Goal: Check status: Check status

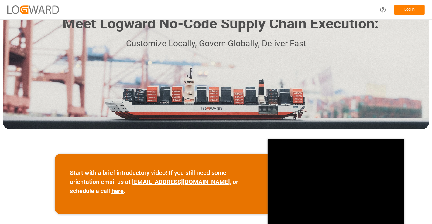
scroll to position [101, 0]
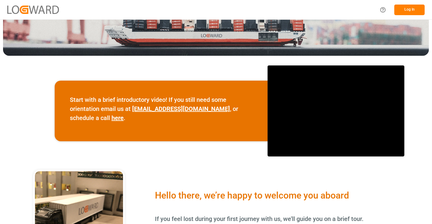
click at [407, 5] on button "Log In" at bounding box center [409, 10] width 30 height 11
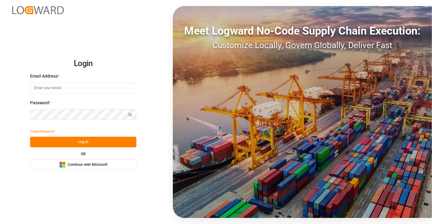
click at [84, 169] on button "Microsoft Logo Continue with Microsoft" at bounding box center [83, 165] width 106 height 11
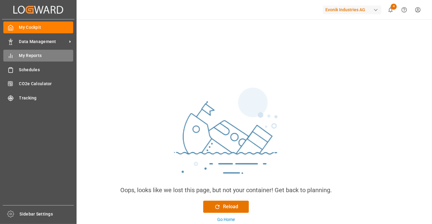
click at [20, 57] on span "My Reports" at bounding box center [46, 56] width 54 height 6
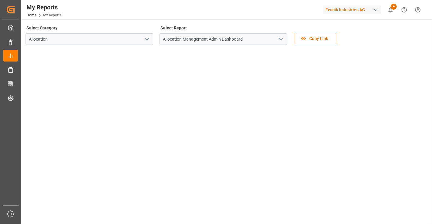
click at [282, 37] on icon "open menu" at bounding box center [280, 39] width 7 height 7
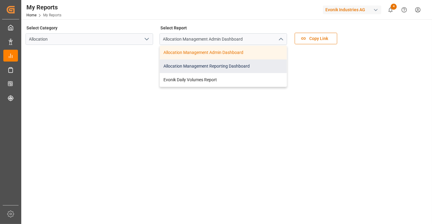
click at [253, 63] on div "Allocation Management Reporting Dashboard" at bounding box center [223, 67] width 127 height 14
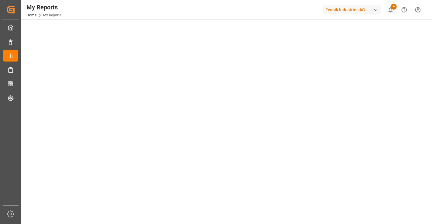
scroll to position [67, 0]
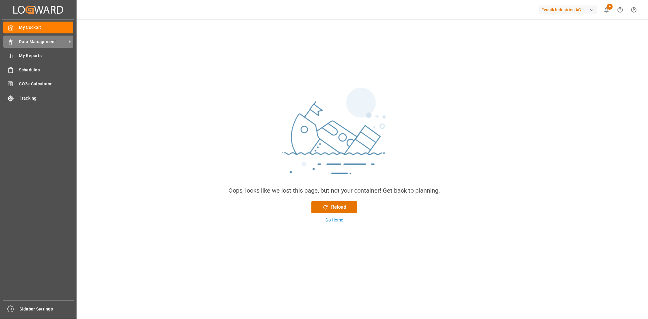
click at [37, 41] on span "Data Management" at bounding box center [43, 42] width 48 height 6
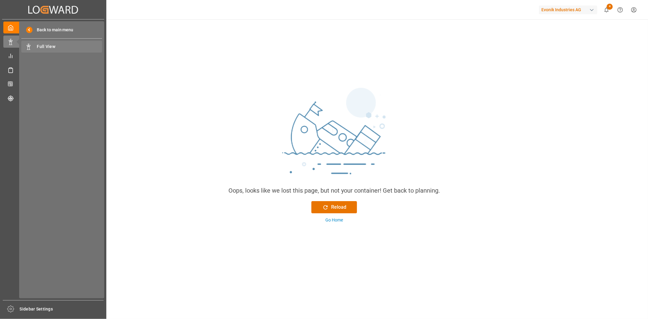
click at [50, 46] on span "Full View" at bounding box center [69, 46] width 65 height 6
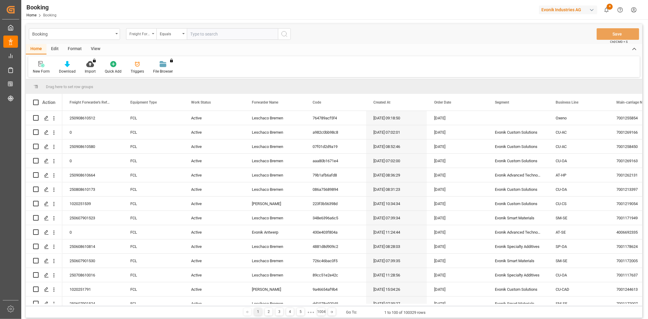
click at [155, 30] on div "Freight Forwarder's Reference No." at bounding box center [141, 34] width 30 height 12
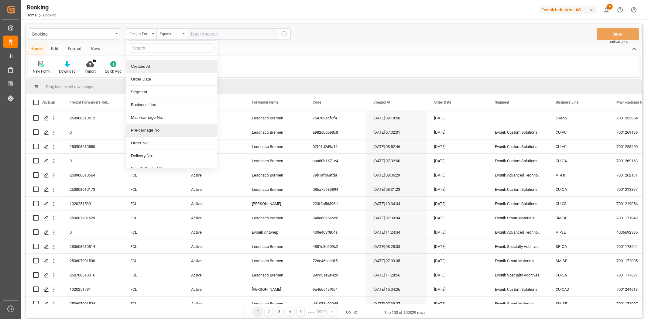
scroll to position [67, 0]
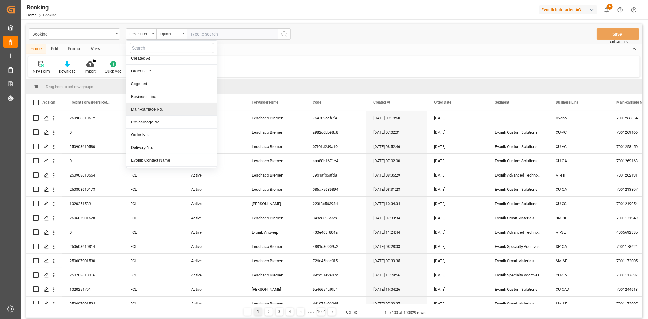
drag, startPoint x: 165, startPoint y: 111, endPoint x: 174, endPoint y: 105, distance: 10.9
click at [165, 111] on div "Main-carriage No." at bounding box center [171, 109] width 90 height 13
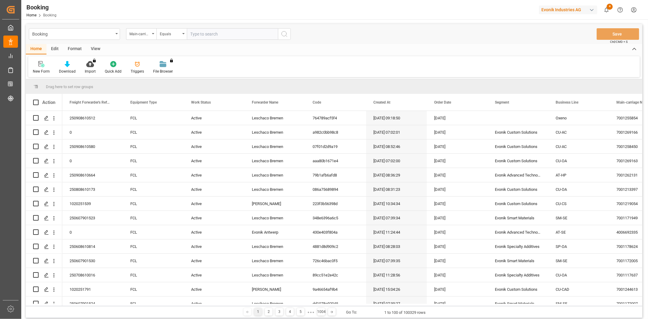
click at [232, 38] on input "text" at bounding box center [232, 34] width 91 height 12
paste input "7001221844"
type input "7001221844"
click at [287, 31] on icon "search button" at bounding box center [284, 33] width 7 height 7
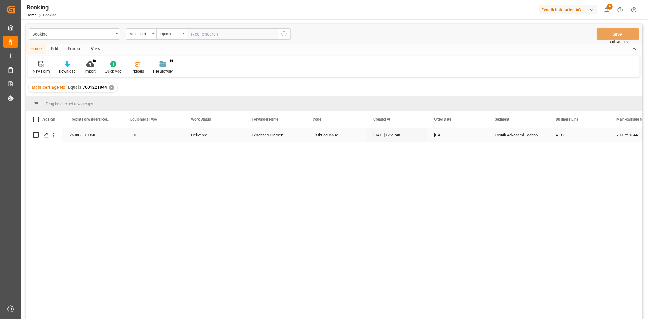
click at [370, 131] on div "[DATE] 12:21:48" at bounding box center [396, 135] width 61 height 14
